Goal: Task Accomplishment & Management: Complete application form

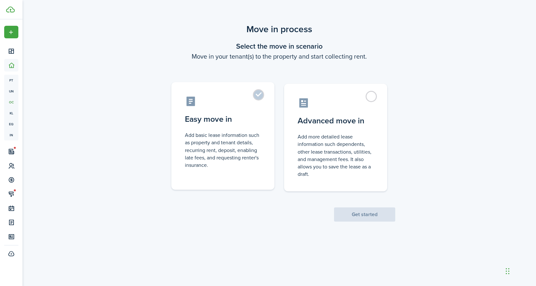
click at [267, 95] on label "Easy move in Add basic lease information such as property and tenant details, r…" at bounding box center [222, 136] width 103 height 108
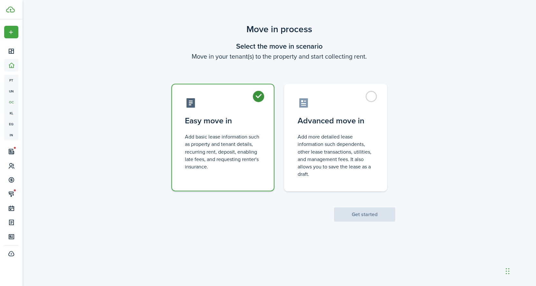
radio input "true"
click at [370, 217] on button "Get started" at bounding box center [364, 214] width 61 height 14
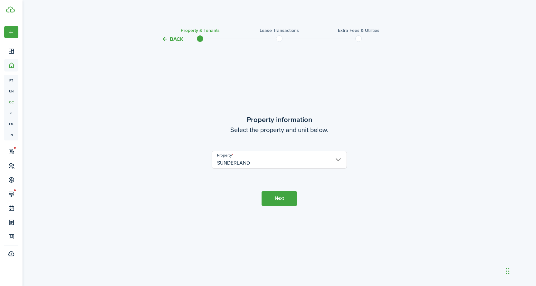
click at [277, 197] on button "Next" at bounding box center [278, 198] width 35 height 14
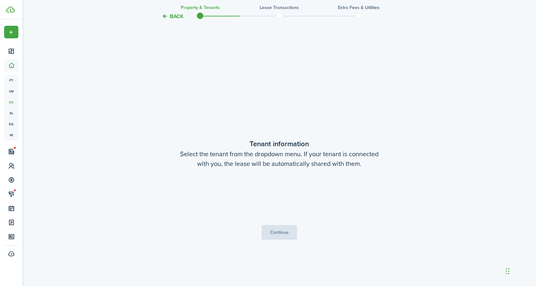
scroll to position [243, 0]
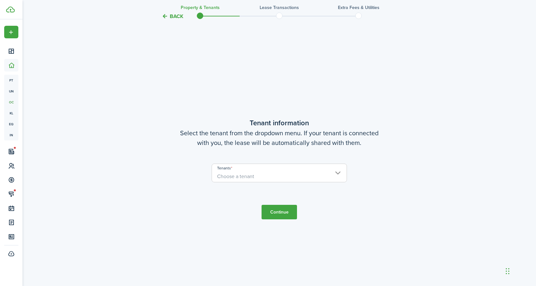
click at [269, 173] on span "Choose a tenant" at bounding box center [279, 176] width 135 height 11
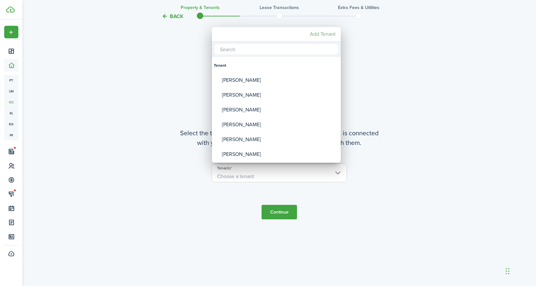
click at [325, 34] on mbsc-button "Add Tenant" at bounding box center [322, 34] width 31 height 12
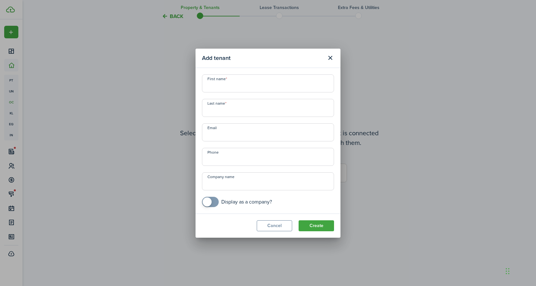
click at [231, 85] on input "First name" at bounding box center [268, 83] width 132 height 18
type input "[PERSON_NAME]"
click at [244, 114] on input "Last name" at bounding box center [268, 108] width 132 height 18
type input "WARE"
click at [257, 134] on input "Email" at bounding box center [268, 132] width 132 height 18
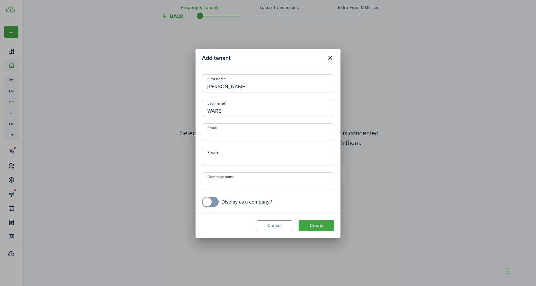
click at [243, 131] on input "Email" at bounding box center [268, 132] width 132 height 18
type input "[EMAIL_ADDRESS][DOMAIN_NAME]"
click at [317, 225] on button "Create" at bounding box center [315, 225] width 35 height 11
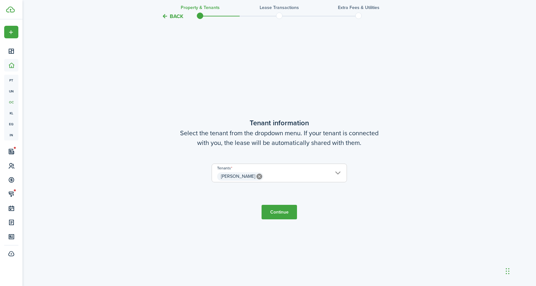
click at [275, 211] on button "Continue" at bounding box center [278, 212] width 35 height 14
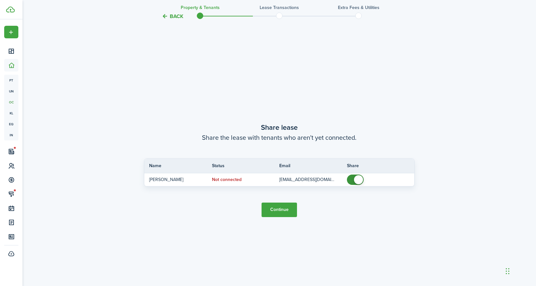
scroll to position [529, 0]
click at [285, 208] on button "Continue" at bounding box center [278, 209] width 35 height 14
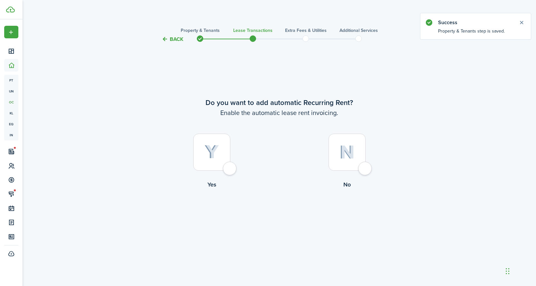
click at [230, 167] on div at bounding box center [211, 152] width 37 height 37
radio input "true"
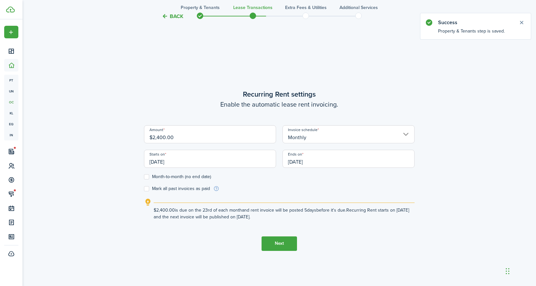
scroll to position [243, 0]
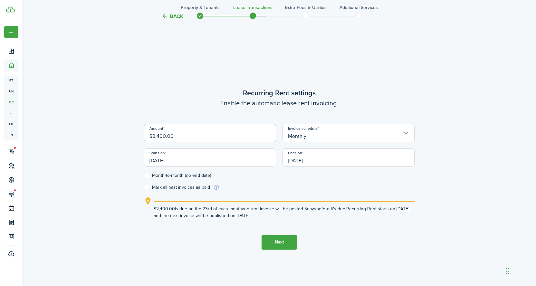
click at [147, 176] on label "Month-to-month (no end date)" at bounding box center [177, 175] width 67 height 5
click at [144, 175] on input "Month-to-month (no end date)" at bounding box center [144, 175] width 0 height 0
checkbox input "true"
click at [149, 188] on label "Mark all past invoices as paid" at bounding box center [177, 187] width 66 height 5
click at [144, 187] on input "Mark all past invoices as paid" at bounding box center [144, 187] width 0 height 0
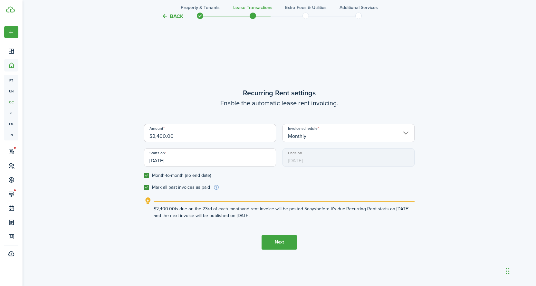
click at [146, 189] on label "Mark all past invoices as paid" at bounding box center [177, 187] width 66 height 5
click at [144, 187] on input "Mark all past invoices as paid" at bounding box center [144, 187] width 0 height 0
checkbox input "false"
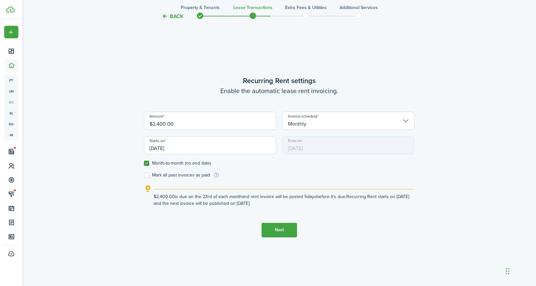
scroll to position [253, 0]
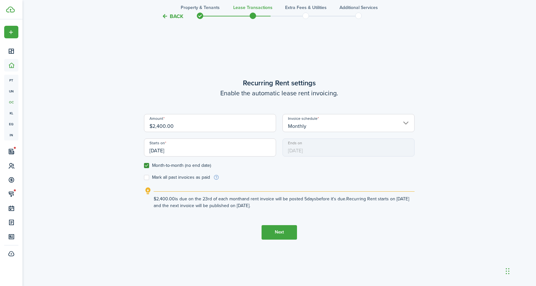
click at [161, 154] on input "[DATE]" at bounding box center [210, 147] width 132 height 18
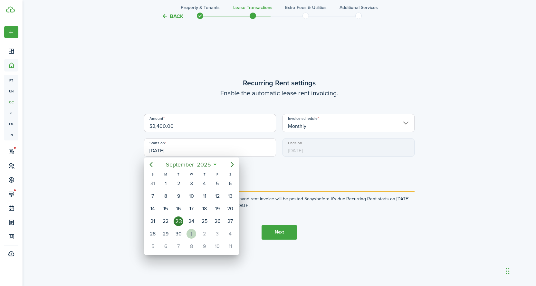
click at [192, 233] on div "1" at bounding box center [191, 234] width 10 height 10
type input "[DATE]"
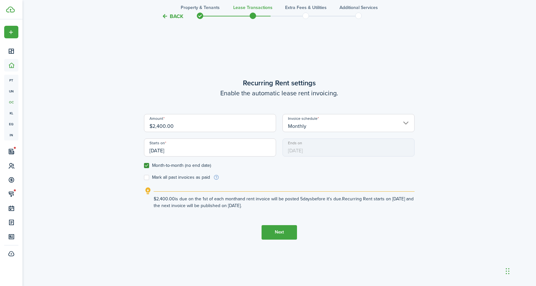
click at [272, 236] on button "Next" at bounding box center [278, 232] width 35 height 14
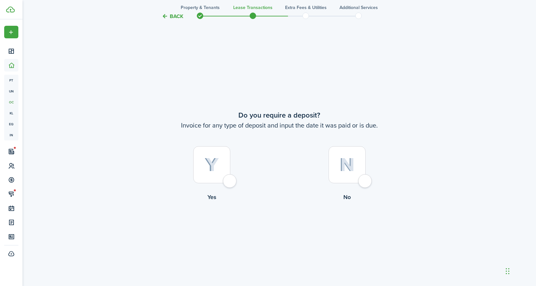
scroll to position [529, 0]
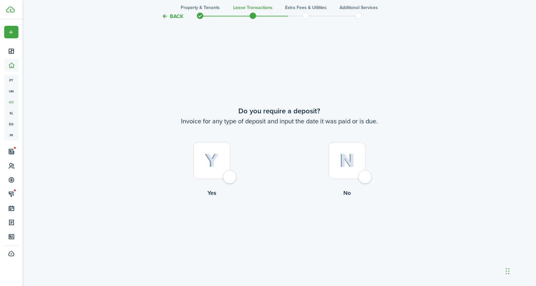
click at [231, 183] on label "Yes" at bounding box center [211, 171] width 135 height 58
radio input "true"
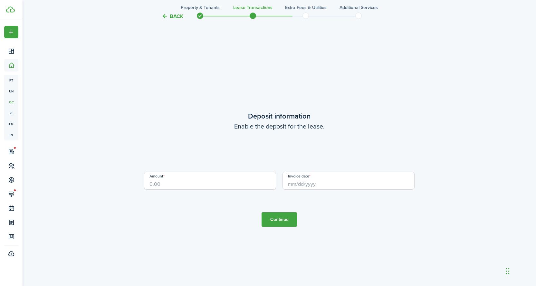
scroll to position [814, 0]
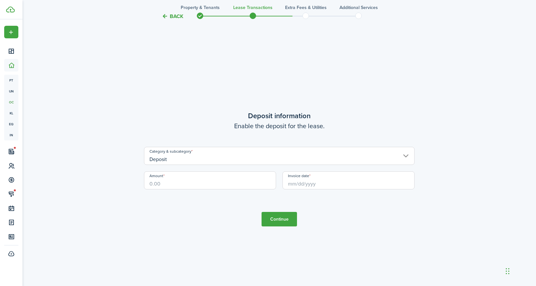
click at [233, 184] on input "Amount" at bounding box center [210, 180] width 132 height 18
click at [264, 164] on input "Deposit" at bounding box center [279, 156] width 270 height 18
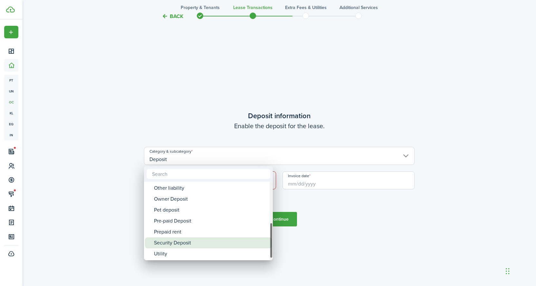
click at [198, 239] on div "Security Deposit" at bounding box center [211, 242] width 114 height 11
type input "Deposit / Security Deposit"
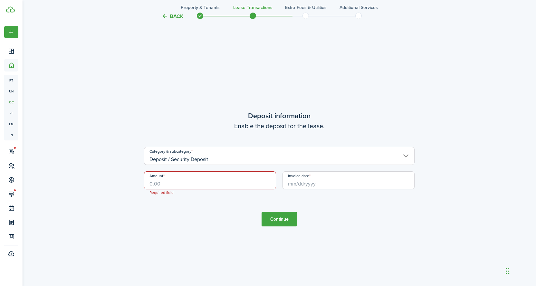
click at [197, 182] on input "Amount" at bounding box center [210, 180] width 132 height 18
click at [306, 185] on input "Invoice date" at bounding box center [348, 180] width 132 height 18
type input "$2,400.00"
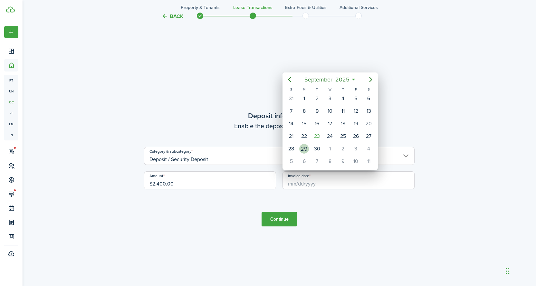
click at [304, 150] on div "29" at bounding box center [304, 149] width 10 height 10
type input "[DATE]"
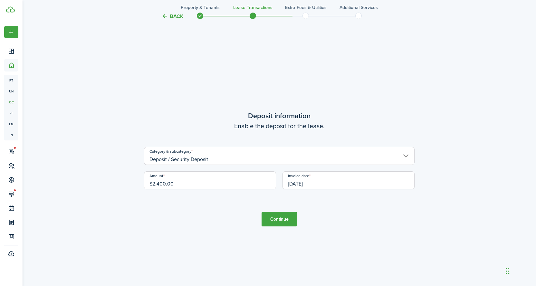
click at [283, 217] on button "Continue" at bounding box center [278, 219] width 35 height 14
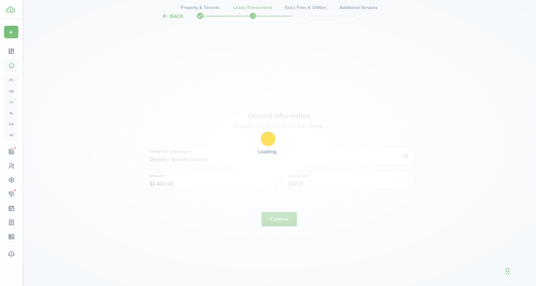
scroll to position [0, 0]
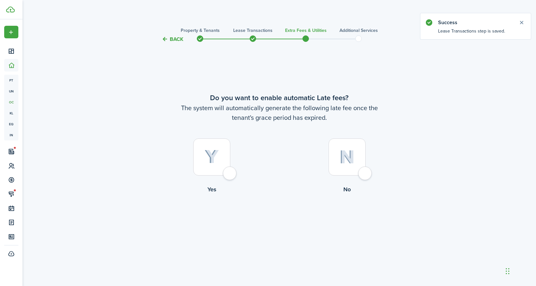
click at [230, 170] on div at bounding box center [211, 156] width 37 height 37
radio input "true"
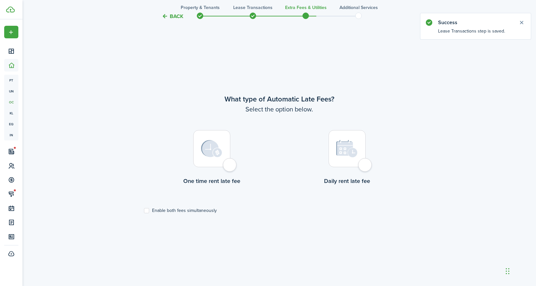
scroll to position [243, 0]
click at [230, 167] on div at bounding box center [211, 148] width 37 height 37
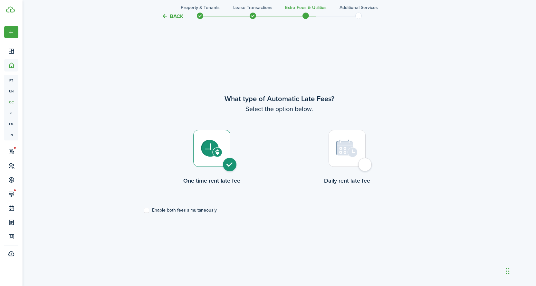
radio input "true"
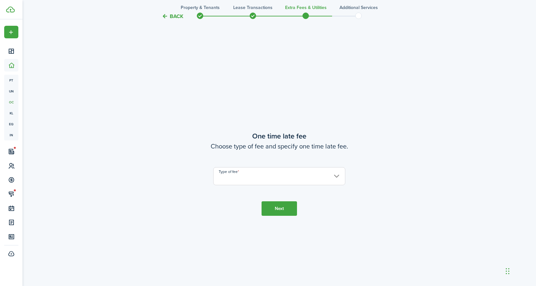
scroll to position [529, 0]
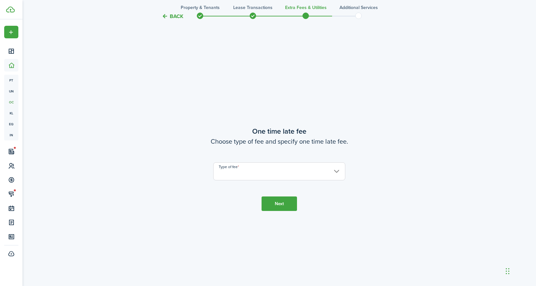
click at [233, 170] on input "Type of fee" at bounding box center [279, 171] width 132 height 18
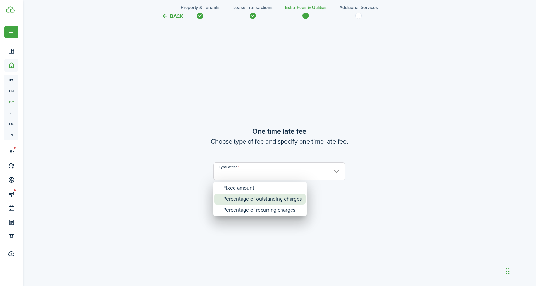
click at [241, 201] on div "Percentage of outstanding charges" at bounding box center [262, 198] width 79 height 11
type input "Percentage of outstanding charges"
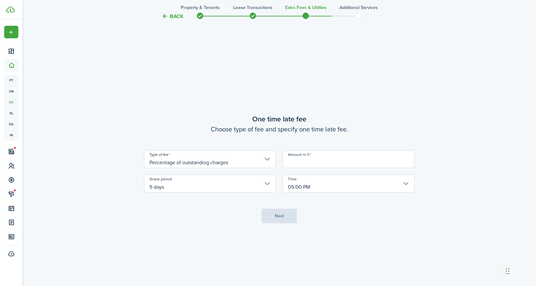
click at [306, 162] on input "Amount in %" at bounding box center [348, 159] width 132 height 18
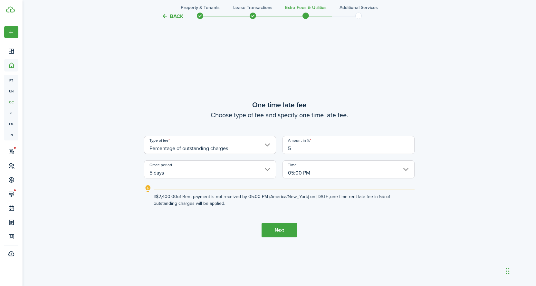
type input "5"
click at [277, 233] on button "Next" at bounding box center [278, 230] width 35 height 14
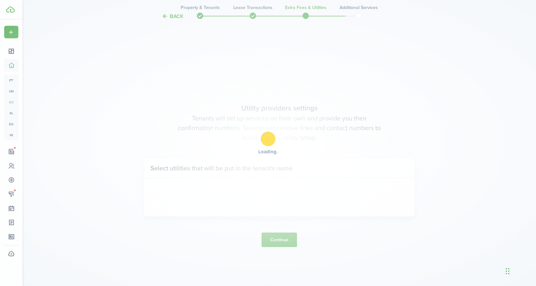
scroll to position [814, 0]
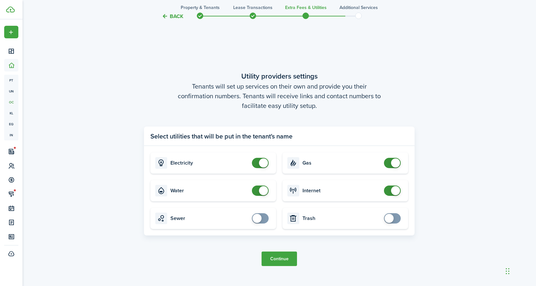
checkbox input "true"
click at [385, 220] on span at bounding box center [388, 218] width 9 height 9
click at [393, 189] on span at bounding box center [395, 190] width 9 height 9
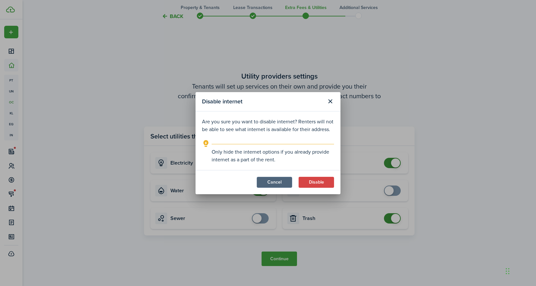
click at [271, 183] on button "Cancel" at bounding box center [274, 182] width 35 height 11
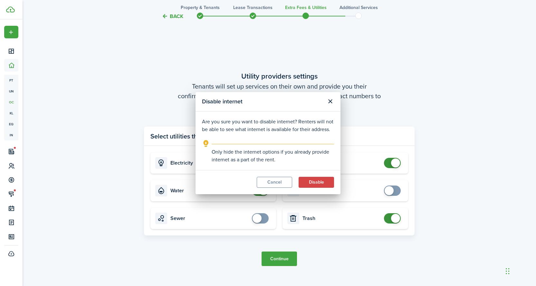
checkbox input "true"
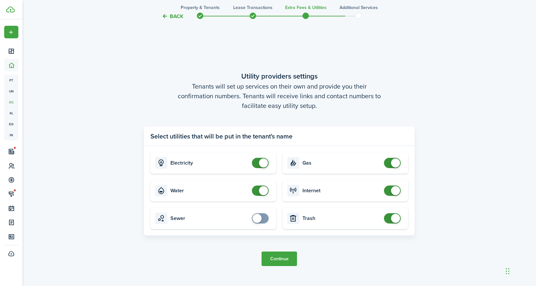
click at [282, 261] on button "Continue" at bounding box center [278, 258] width 35 height 14
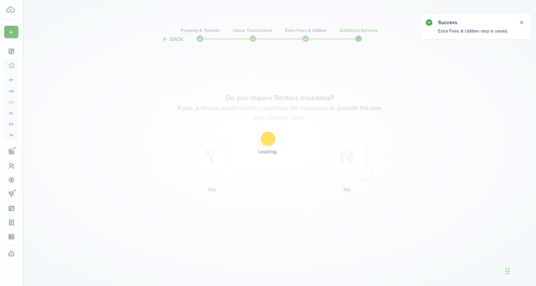
scroll to position [0, 0]
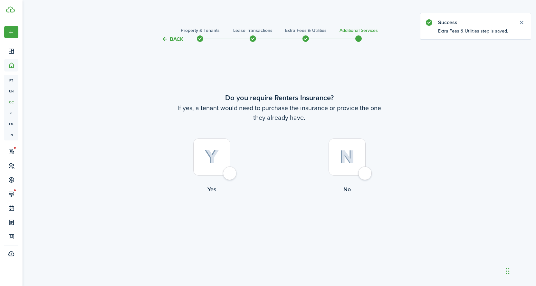
click at [230, 175] on div at bounding box center [211, 156] width 37 height 37
radio input "true"
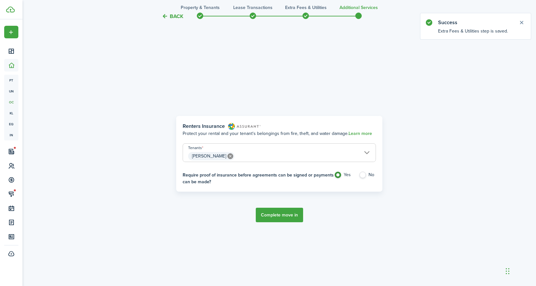
scroll to position [243, 0]
click at [362, 176] on label "No" at bounding box center [367, 176] width 17 height 10
radio input "false"
radio input "true"
click at [277, 215] on button "Complete move in" at bounding box center [279, 214] width 47 height 14
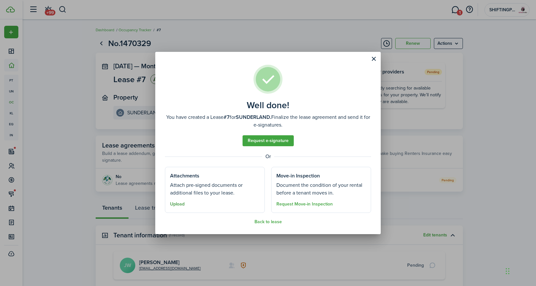
click at [180, 205] on button "Upload" at bounding box center [177, 204] width 14 height 5
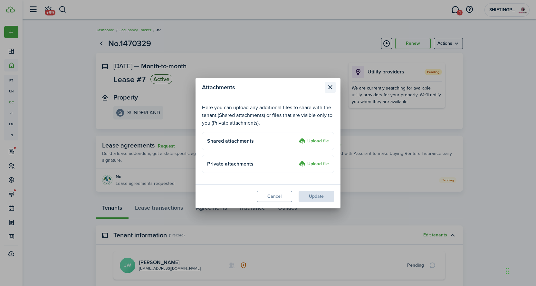
click at [333, 87] on button "Close modal" at bounding box center [329, 87] width 11 height 11
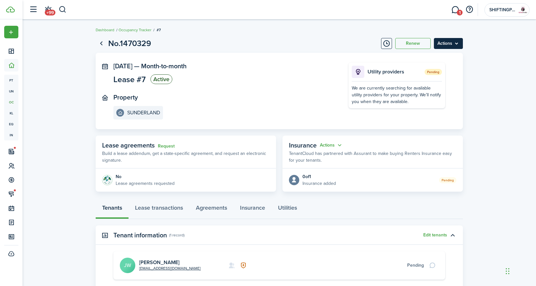
click at [455, 47] on menu-btn "Actions" at bounding box center [448, 43] width 29 height 11
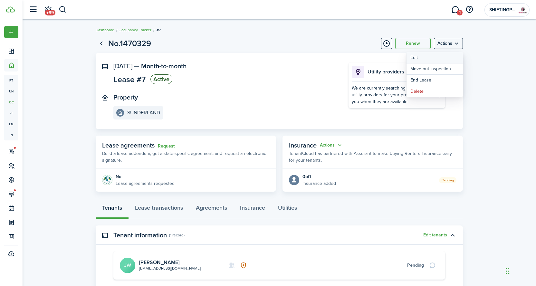
click at [427, 56] on button "Edit" at bounding box center [434, 57] width 56 height 11
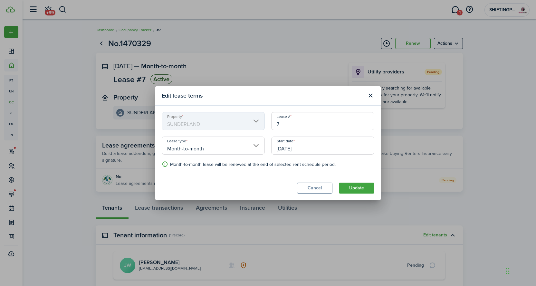
click at [280, 126] on input "7" at bounding box center [322, 121] width 103 height 18
click at [285, 124] on input "001007" at bounding box center [322, 121] width 103 height 18
type input "001-007"
click at [351, 186] on button "Update" at bounding box center [356, 188] width 35 height 11
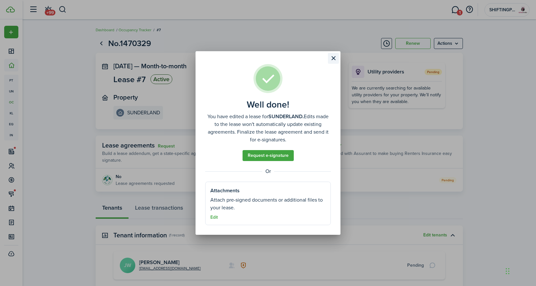
click at [332, 58] on button "Close modal" at bounding box center [333, 58] width 11 height 11
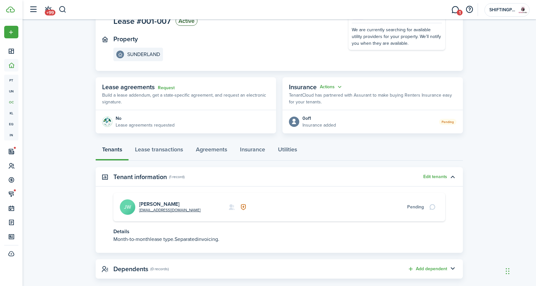
scroll to position [69, 0]
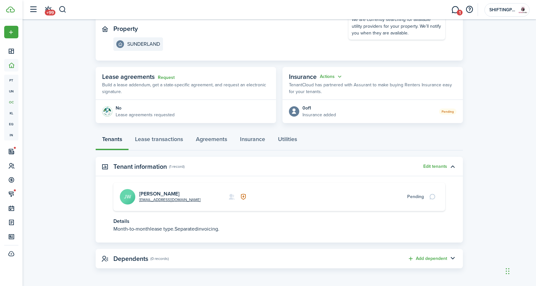
click at [195, 230] on p "Month-to-month lease type. Separated invoicing." at bounding box center [279, 229] width 332 height 8
click at [146, 229] on p "Month-to-month lease type. Separated invoicing." at bounding box center [279, 229] width 332 height 8
click at [173, 140] on link "Lease transactions" at bounding box center [158, 140] width 61 height 19
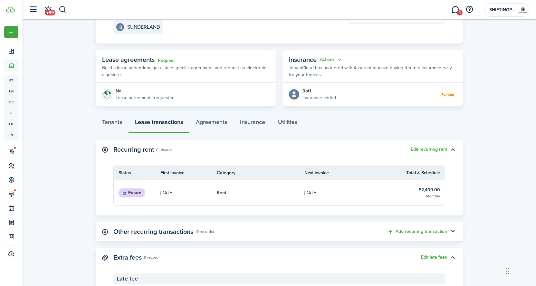
scroll to position [88, 0]
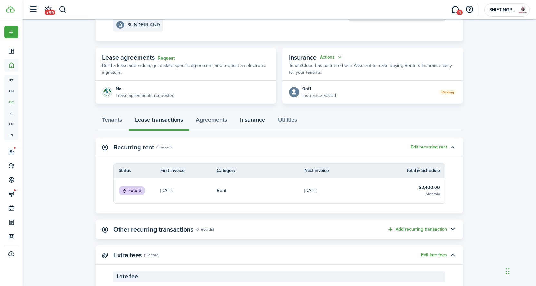
click at [257, 121] on link "Insurance" at bounding box center [252, 121] width 38 height 19
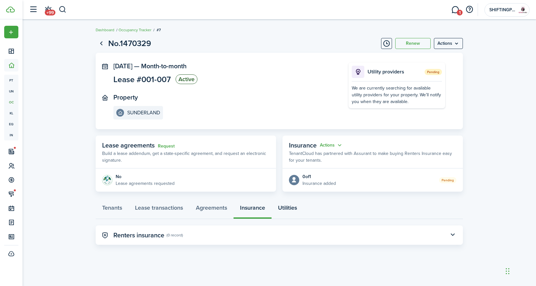
click at [292, 208] on link "Utilities" at bounding box center [287, 209] width 32 height 19
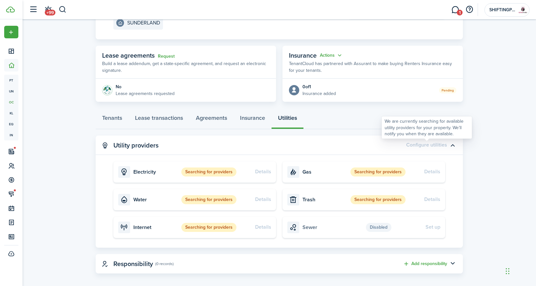
scroll to position [95, 0]
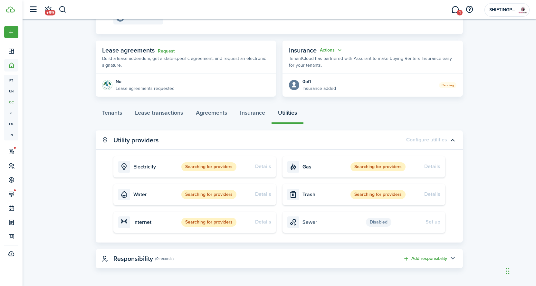
click at [453, 258] on button "button" at bounding box center [452, 258] width 11 height 11
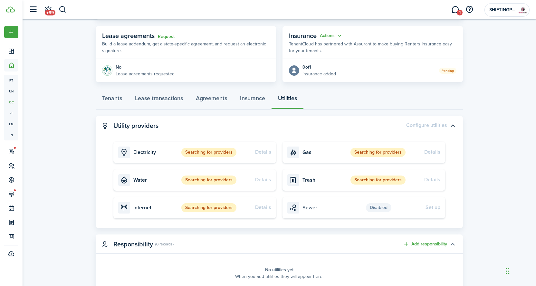
scroll to position [137, 0]
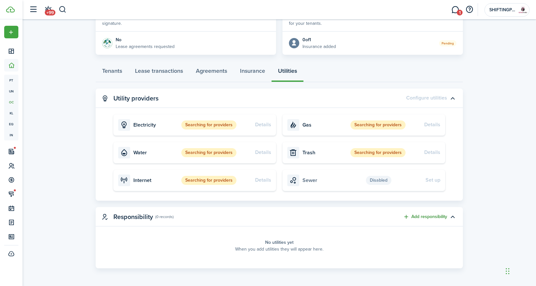
click at [422, 219] on button "Add responsibility" at bounding box center [425, 216] width 44 height 7
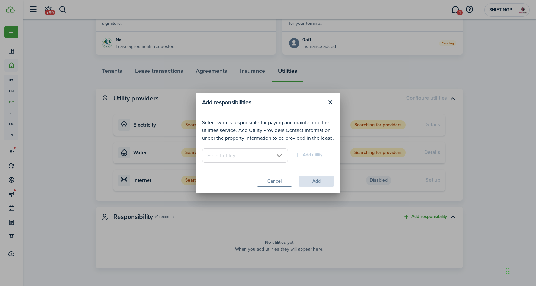
click at [280, 155] on input "text" at bounding box center [245, 155] width 86 height 14
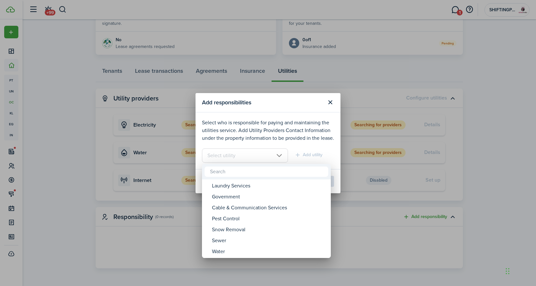
click at [510, 91] on div at bounding box center [267, 142] width 639 height 389
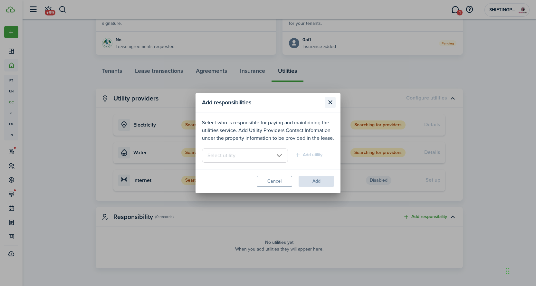
click at [329, 103] on button "Close modal" at bounding box center [329, 102] width 11 height 11
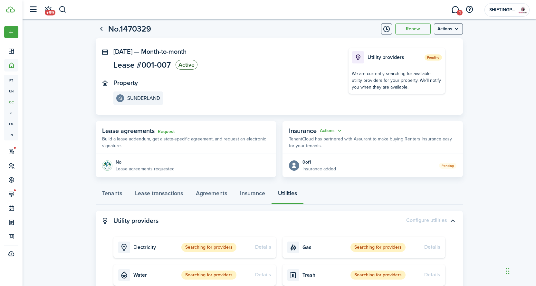
scroll to position [0, 0]
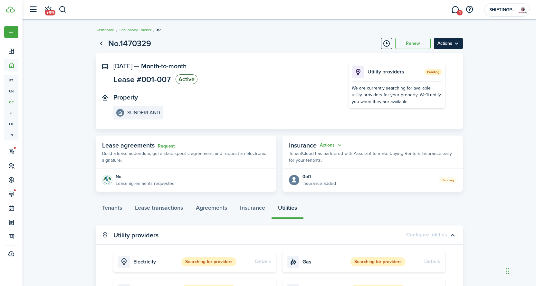
click at [445, 41] on menu-btn "Actions" at bounding box center [448, 43] width 29 height 11
click at [483, 55] on lease-view "No.1470329 Renew Actions [DATE] — Month-to-month Lease #001-007 Active Property…" at bounding box center [279, 221] width 513 height 374
click at [110, 211] on link "Tenants" at bounding box center [112, 209] width 33 height 19
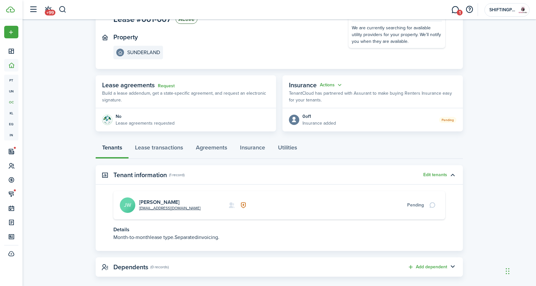
scroll to position [69, 0]
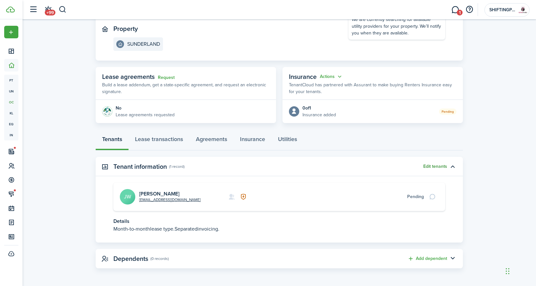
click at [431, 165] on button "Edit tenants" at bounding box center [435, 166] width 24 height 5
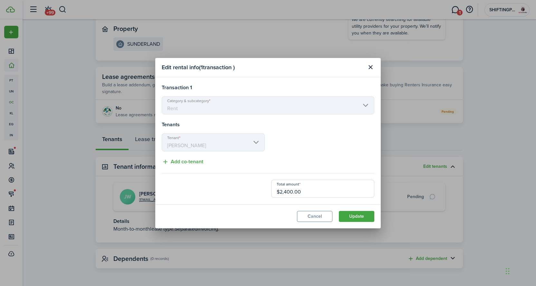
click at [255, 143] on mbsc-scroller "Tenant [PERSON_NAME]" at bounding box center [213, 142] width 103 height 18
click at [370, 64] on button "Close modal" at bounding box center [370, 67] width 11 height 11
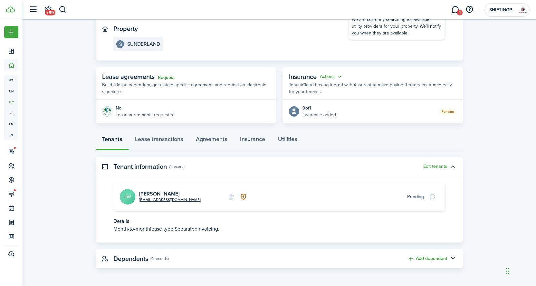
click at [124, 223] on p "Details" at bounding box center [279, 221] width 332 height 8
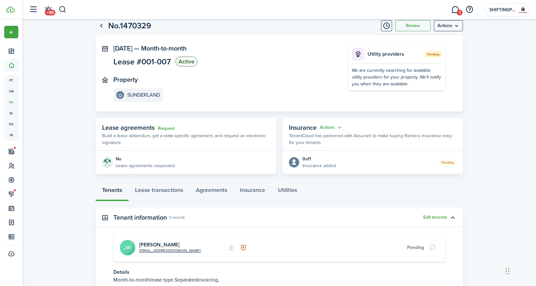
scroll to position [0, 0]
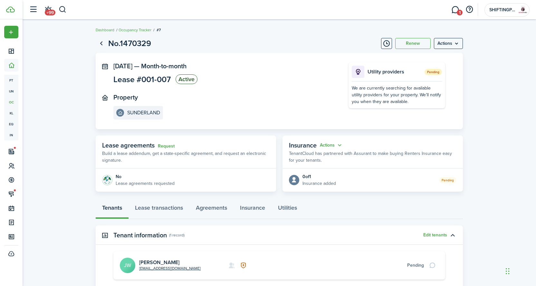
click at [184, 67] on span "Month-to-month" at bounding box center [163, 66] width 45 height 10
click at [448, 42] on menu-btn "Actions" at bounding box center [448, 43] width 29 height 11
click at [418, 59] on button "Edit" at bounding box center [434, 57] width 56 height 11
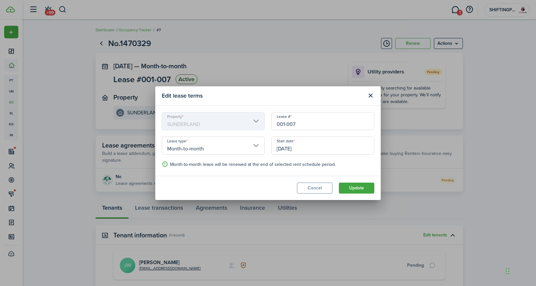
click at [257, 145] on input "Month-to-month" at bounding box center [213, 145] width 103 height 18
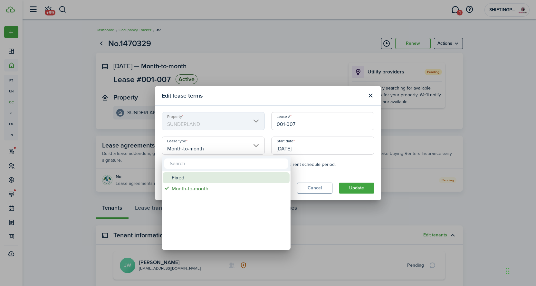
click at [230, 176] on div "Fixed" at bounding box center [229, 177] width 114 height 11
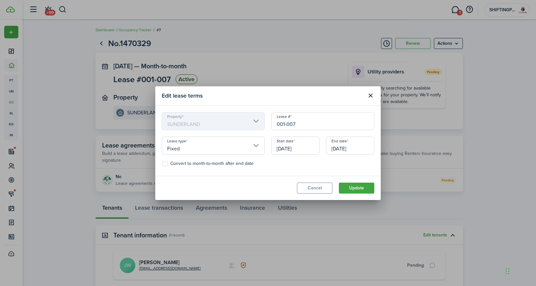
click at [256, 146] on input "Fixed" at bounding box center [213, 145] width 103 height 18
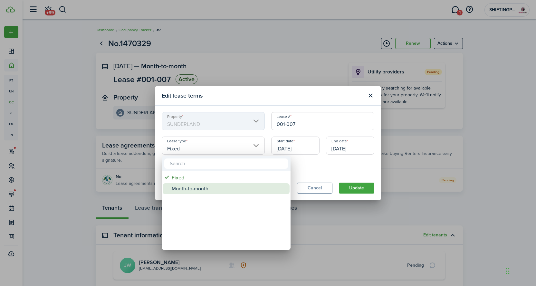
click at [198, 188] on div "Month-to-month" at bounding box center [229, 188] width 114 height 11
type input "Month-to-month"
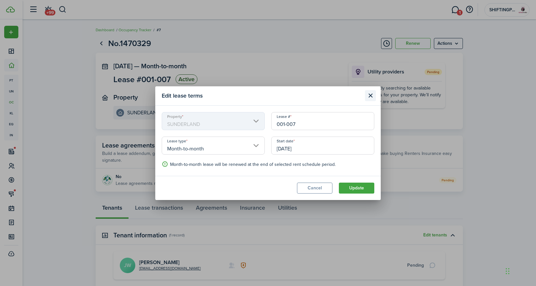
click at [370, 97] on button "Close modal" at bounding box center [370, 95] width 11 height 11
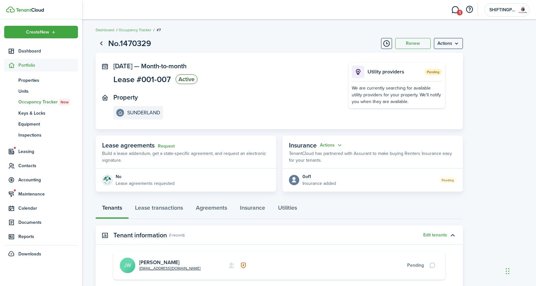
click at [16, 63] on sidebar-link-icon at bounding box center [11, 65] width 14 height 7
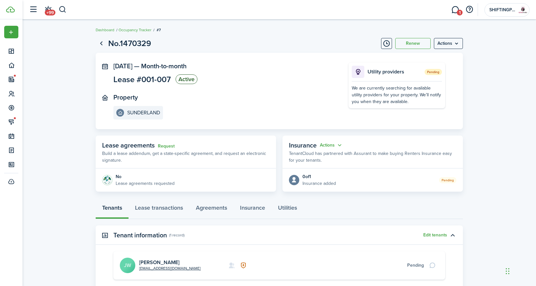
click at [284, 34] on page-view-layout "No.1470329 Renew Actions [DATE] — Month-to-month Lease #001-007 Active Property…" at bounding box center [278, 187] width 373 height 306
click at [455, 42] on menu-btn "Actions" at bounding box center [448, 43] width 29 height 11
click at [480, 74] on lease-view "No.1470329 Renew Actions [DATE] — Month-to-month Lease #001-007 Active Property…" at bounding box center [279, 187] width 513 height 306
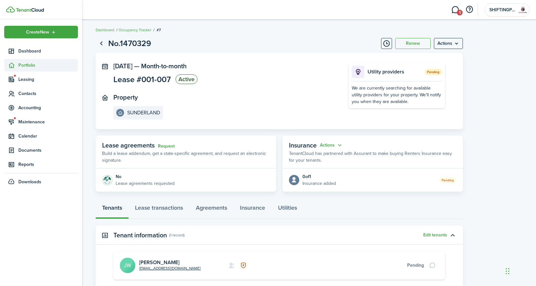
click at [15, 67] on sidebar-link-icon at bounding box center [11, 65] width 14 height 7
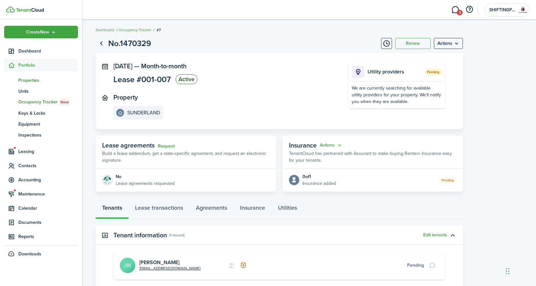
click at [23, 81] on span "Properties" at bounding box center [48, 80] width 60 height 7
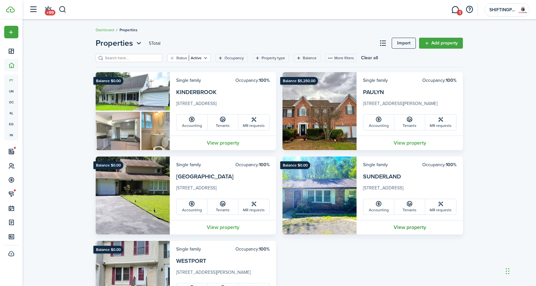
click at [408, 229] on link "View property" at bounding box center [409, 227] width 106 height 14
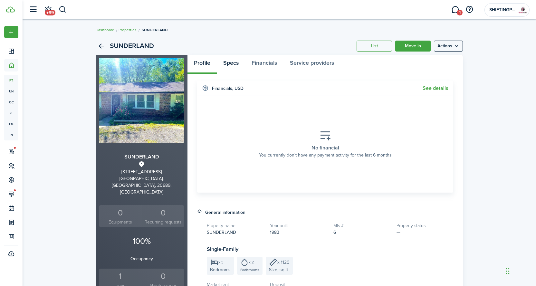
click at [231, 65] on link "Specs" at bounding box center [231, 64] width 28 height 19
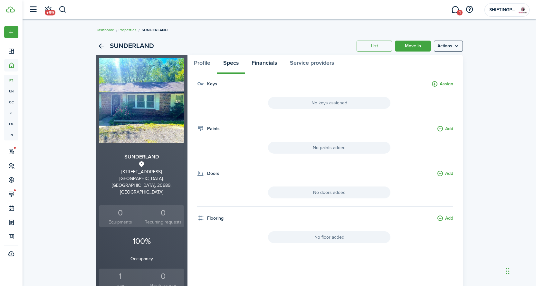
click at [257, 69] on link "Financials" at bounding box center [264, 64] width 38 height 19
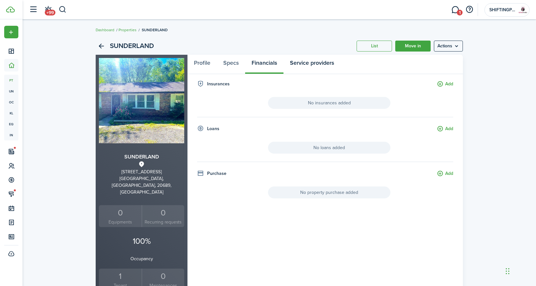
click at [304, 68] on link "Service providers" at bounding box center [311, 64] width 57 height 19
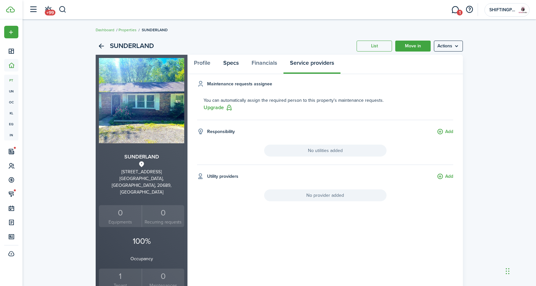
click at [227, 66] on link "Specs" at bounding box center [231, 64] width 28 height 19
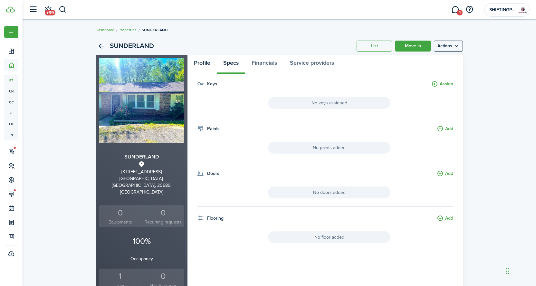
click at [203, 66] on link "Profile" at bounding box center [201, 64] width 29 height 19
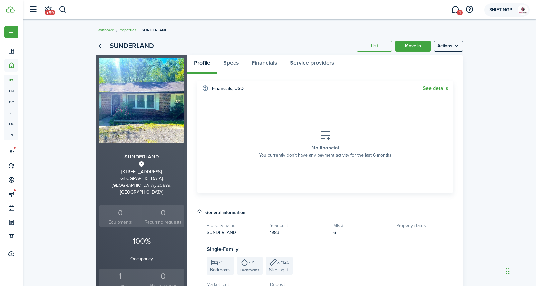
click at [502, 5] on account-user-avatar "SHIFTINGPAYROLL, LLC" at bounding box center [506, 10] width 45 height 14
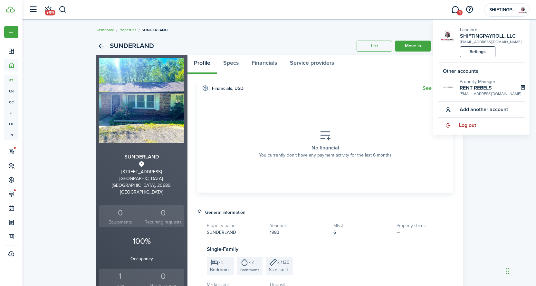
click at [469, 128] on span "Log out" at bounding box center [467, 125] width 17 height 6
